Goal: Information Seeking & Learning: Learn about a topic

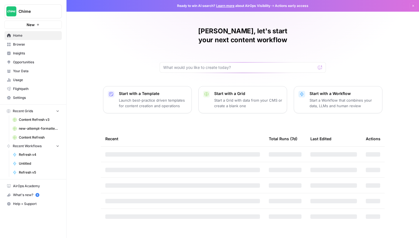
click at [35, 50] on link "Insights" at bounding box center [32, 53] width 57 height 9
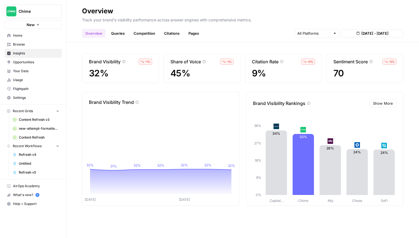
click at [116, 34] on link "Queries" at bounding box center [118, 33] width 20 height 9
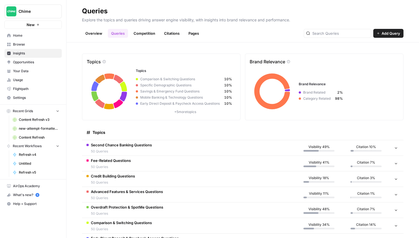
click at [139, 33] on link "Competition" at bounding box center [144, 33] width 28 height 9
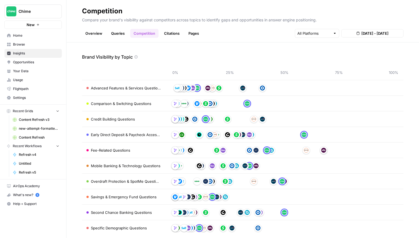
click at [176, 32] on link "Citations" at bounding box center [172, 33] width 22 height 9
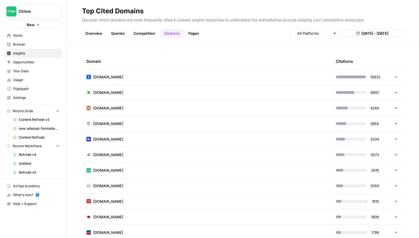
click at [192, 36] on link "Pages" at bounding box center [193, 33] width 17 height 9
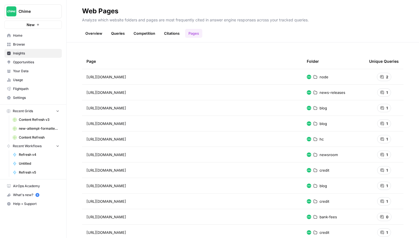
click at [175, 35] on link "Citations" at bounding box center [172, 33] width 22 height 9
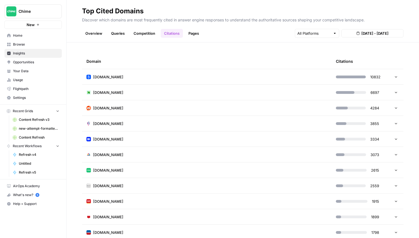
click at [139, 30] on link "Competition" at bounding box center [144, 33] width 28 height 9
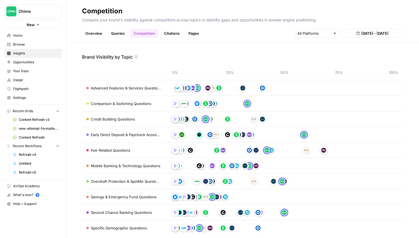
click at [114, 32] on link "Queries" at bounding box center [118, 33] width 20 height 9
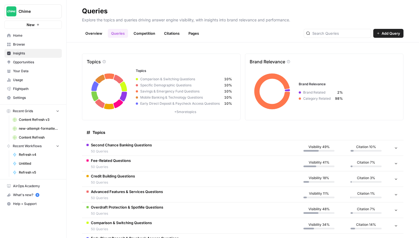
click at [99, 32] on link "Overview" at bounding box center [94, 33] width 24 height 9
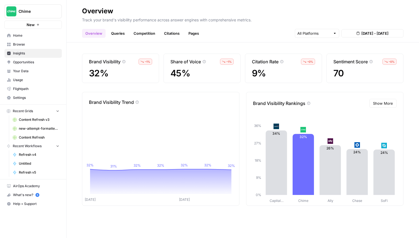
click at [118, 35] on link "Queries" at bounding box center [118, 33] width 20 height 9
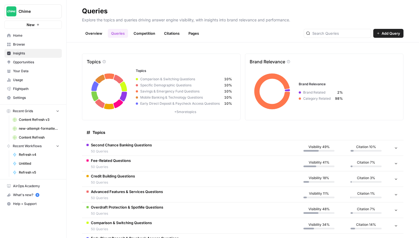
click at [164, 156] on td "Fee-Related Questions 50 Queries" at bounding box center [189, 163] width 214 height 15
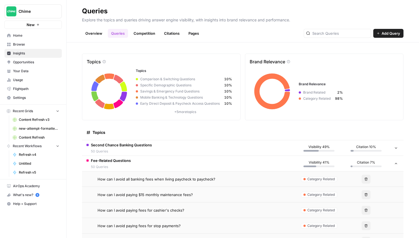
click at [168, 178] on span "How can I avoid all banking fees when living paycheck to paycheck?" at bounding box center [157, 179] width 118 height 6
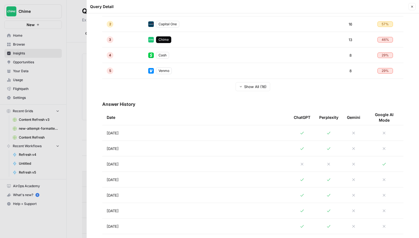
scroll to position [165, 0]
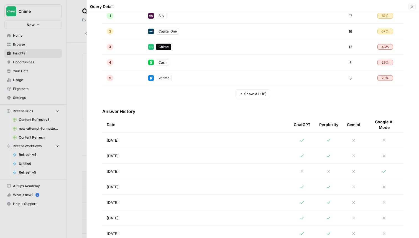
click at [212, 143] on td "[DATE]" at bounding box center [195, 139] width 187 height 15
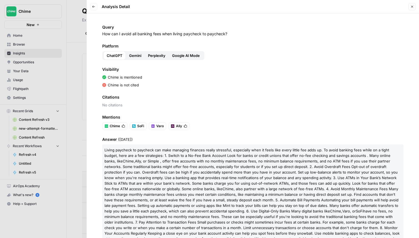
click at [134, 57] on span "Gemini" at bounding box center [135, 56] width 12 height 6
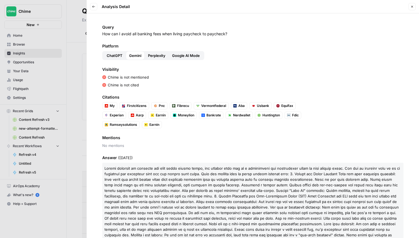
click at [107, 56] on span "ChatGPT" at bounding box center [115, 56] width 16 height 6
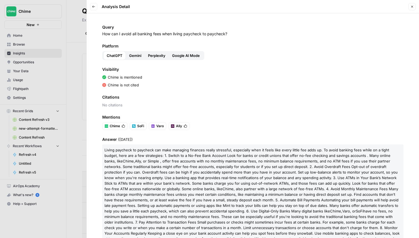
click at [132, 56] on span "Gemini" at bounding box center [135, 56] width 12 height 6
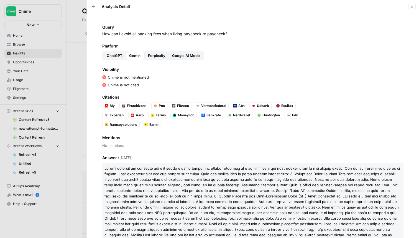
click at [155, 55] on span "Perplexity" at bounding box center [156, 56] width 17 height 6
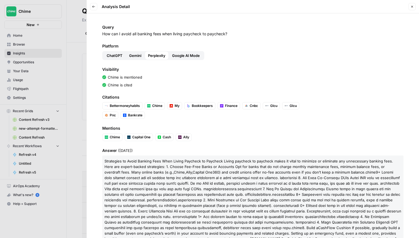
click at [189, 54] on span "Google AI Mode" at bounding box center [186, 56] width 28 height 6
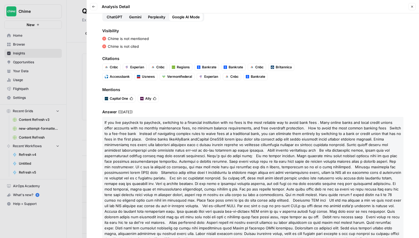
scroll to position [67, 0]
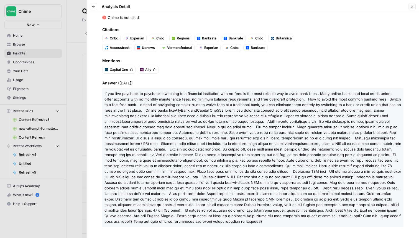
click at [77, 84] on div at bounding box center [209, 119] width 419 height 238
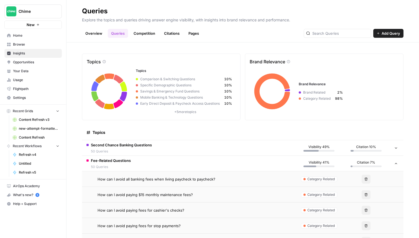
click at [146, 39] on header "Queries Explore the topics and queries driving answer engine visibility, with i…" at bounding box center [243, 21] width 353 height 42
click at [146, 34] on link "Competition" at bounding box center [144, 33] width 28 height 9
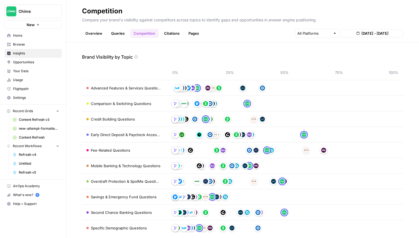
click at [170, 35] on link "Citations" at bounding box center [172, 33] width 22 height 9
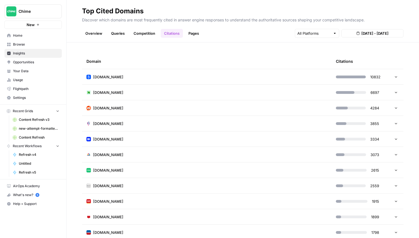
click at [95, 33] on link "Overview" at bounding box center [94, 33] width 24 height 9
